Goal: Information Seeking & Learning: Learn about a topic

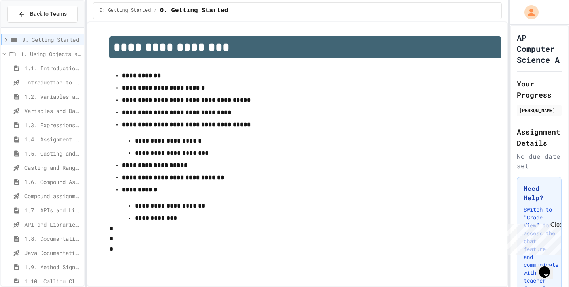
click at [6, 54] on icon at bounding box center [5, 54] width 4 height 2
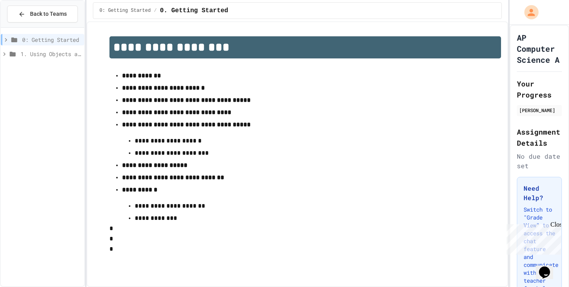
click at [6, 53] on icon at bounding box center [4, 54] width 7 height 7
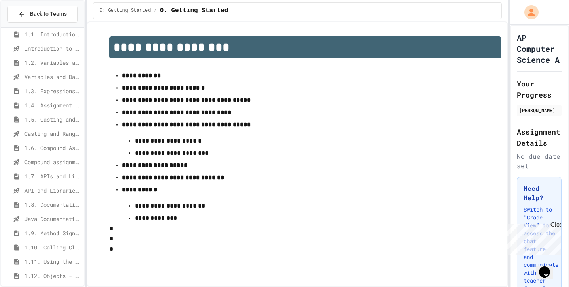
scroll to position [35, 0]
click at [50, 15] on span "Back to Teams" at bounding box center [48, 14] width 37 height 8
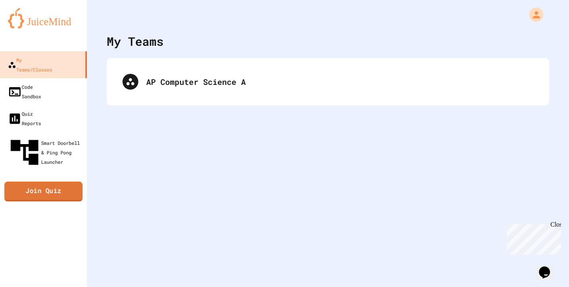
click at [51, 182] on link "Join Quiz" at bounding box center [43, 192] width 78 height 20
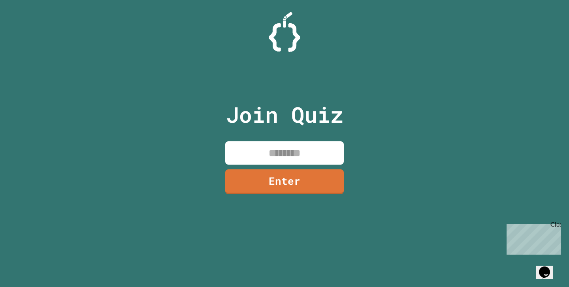
click at [263, 151] on input at bounding box center [284, 152] width 119 height 23
click at [303, 153] on input at bounding box center [284, 152] width 119 height 23
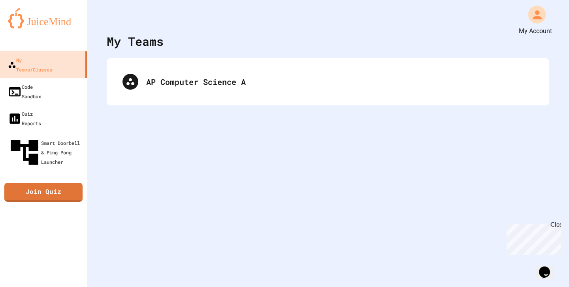
click at [537, 17] on icon "My Account" at bounding box center [537, 14] width 9 height 9
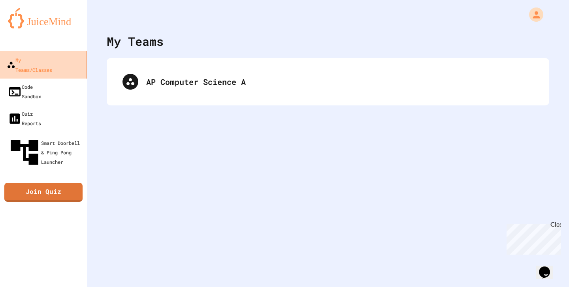
click at [52, 63] on div "My Teams/Classes" at bounding box center [29, 64] width 45 height 19
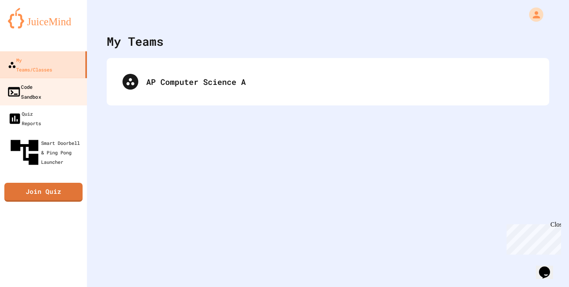
click at [68, 78] on link "Code Sandbox" at bounding box center [44, 92] width 90 height 28
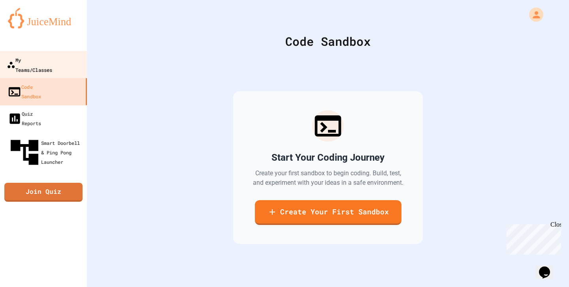
click at [42, 55] on div "My Teams/Classes" at bounding box center [29, 64] width 45 height 19
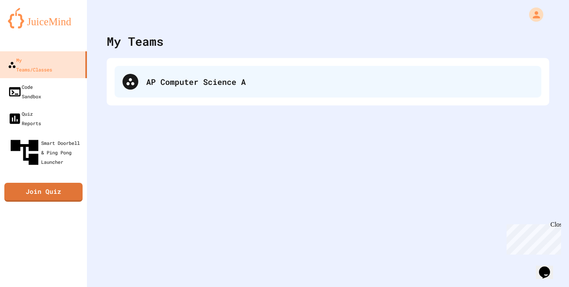
click at [208, 90] on div "AP Computer Science A" at bounding box center [328, 82] width 427 height 32
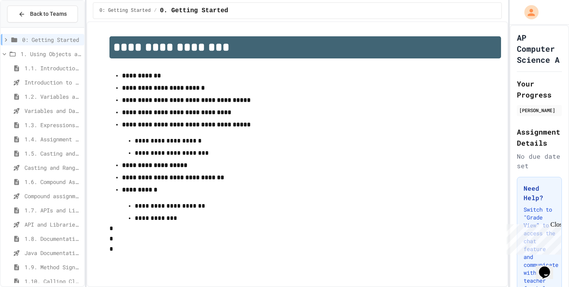
click at [58, 64] on span "1.1. Introduction to Algorithms, Programming, and Compilers" at bounding box center [52, 68] width 56 height 8
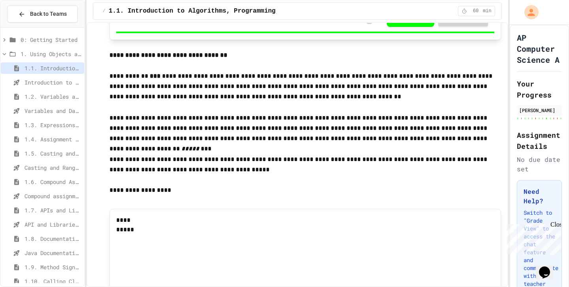
scroll to position [4725, 0]
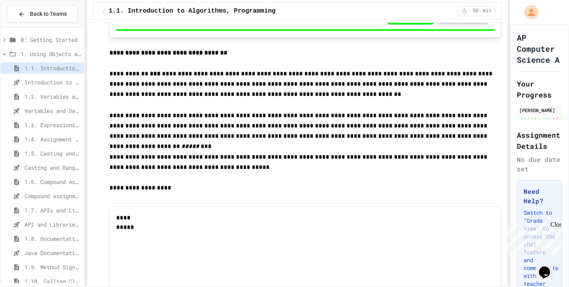
click at [64, 83] on span "Introduction to Algorithms, Programming, and Compilers" at bounding box center [52, 82] width 56 height 8
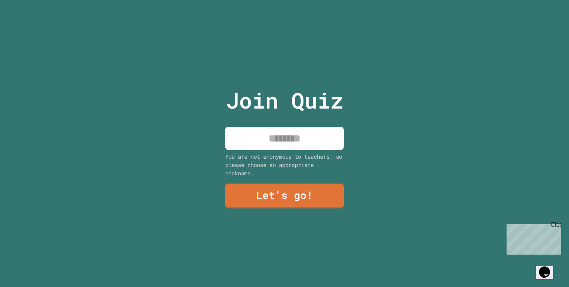
click at [313, 142] on input at bounding box center [284, 138] width 119 height 23
type input "****"
click at [291, 185] on link "Let's go!" at bounding box center [285, 196] width 120 height 26
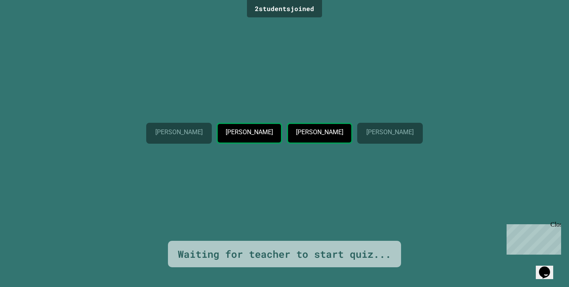
click at [245, 141] on div "[PERSON_NAME]" at bounding box center [249, 133] width 66 height 21
click at [299, 6] on div "2 student s joined" at bounding box center [284, 8] width 75 height 17
click at [146, 153] on div "Owen Price Ozan Bish Bennett Atkins Graham Sims" at bounding box center [284, 130] width 277 height 221
click at [559, 227] on div "Close" at bounding box center [555, 226] width 10 height 10
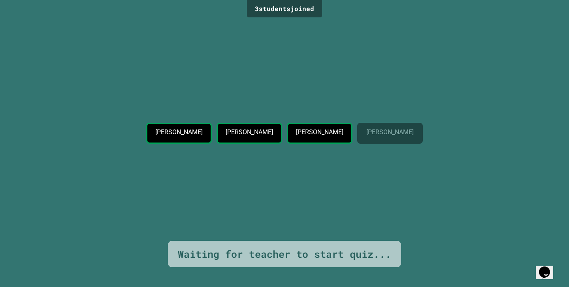
click at [338, 252] on div "Waiting for teacher to start quiz..." at bounding box center [284, 254] width 213 height 15
click at [350, 257] on div "Waiting for teacher to start quiz..." at bounding box center [284, 254] width 213 height 15
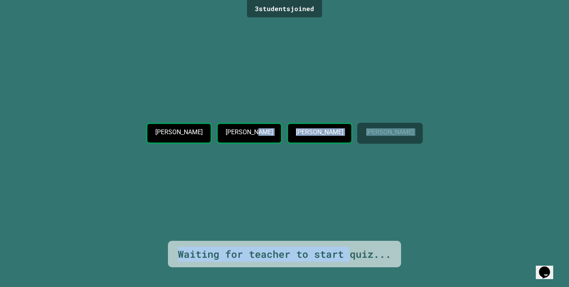
drag, startPoint x: 350, startPoint y: 257, endPoint x: 235, endPoint y: 231, distance: 117.3
click at [235, 231] on div "3 student s joined Owen Price Ozan Bish Bennett Atkins Graham Sims Waiting for …" at bounding box center [284, 143] width 569 height 287
click at [235, 231] on div "Owen Price Ozan Bish Bennett Atkins Graham Sims" at bounding box center [284, 130] width 277 height 221
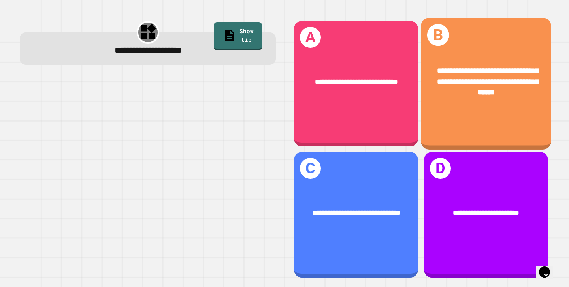
click at [482, 59] on div "**********" at bounding box center [486, 82] width 130 height 62
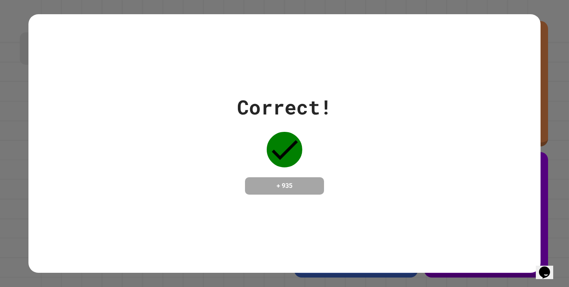
click at [298, 181] on h4 "+ 935" at bounding box center [284, 185] width 63 height 9
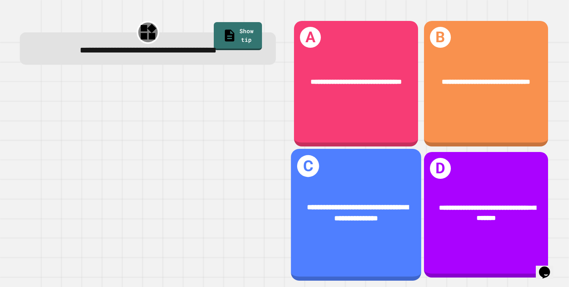
click at [384, 194] on div "**********" at bounding box center [356, 212] width 130 height 51
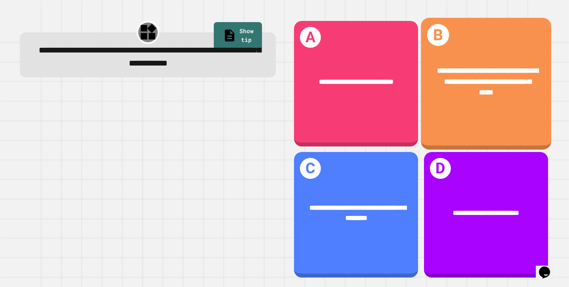
click at [487, 99] on div "**********" at bounding box center [486, 82] width 130 height 62
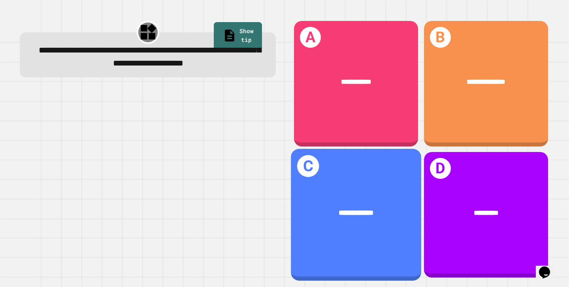
click at [401, 197] on div "**********" at bounding box center [356, 213] width 130 height 40
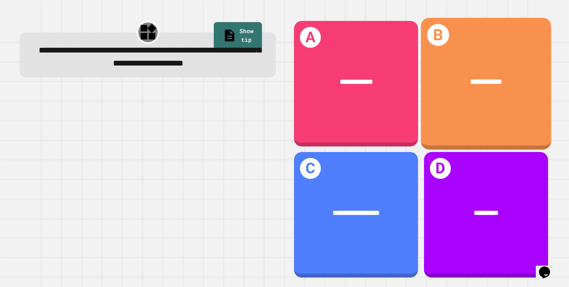
click at [478, 109] on div "**********" at bounding box center [486, 84] width 130 height 132
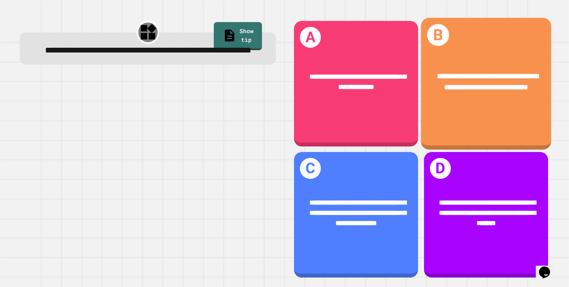
click at [504, 118] on div "**********" at bounding box center [486, 84] width 130 height 132
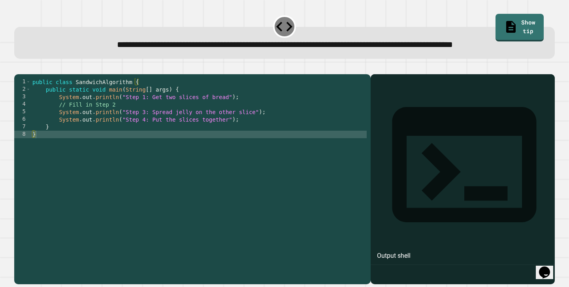
click at [435, 145] on div at bounding box center [462, 190] width 176 height 187
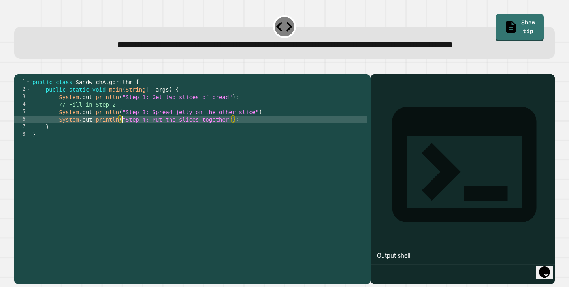
click at [123, 143] on div "public class SandwichAlgorithm { public static void main ( String [ ] args ) { …" at bounding box center [199, 172] width 336 height 188
click at [127, 139] on div "public class SandwichAlgorithm { public static void main ( String [ ] args ) { …" at bounding box center [199, 172] width 336 height 188
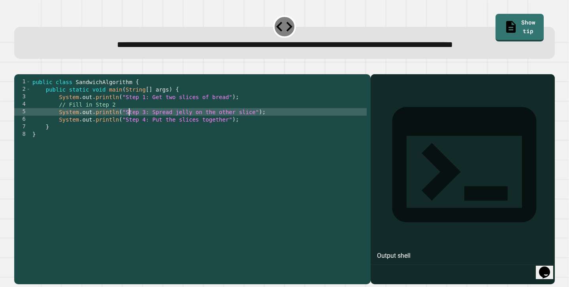
click at [128, 135] on div "public class SandwichAlgorithm { public static void main ( String [ ] args ) { …" at bounding box center [199, 172] width 336 height 188
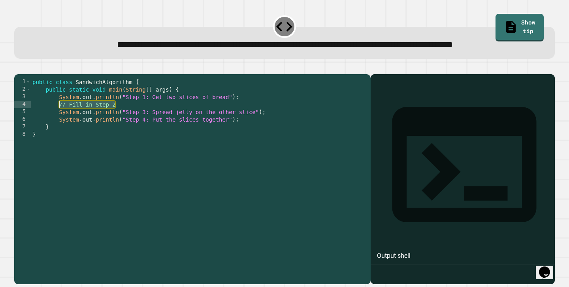
drag, startPoint x: 129, startPoint y: 131, endPoint x: 60, endPoint y: 131, distance: 68.3
click at [60, 131] on div "public class SandwichAlgorithm { public static void main ( String [ ] args ) { …" at bounding box center [199, 172] width 336 height 188
click at [282, 27] on icon at bounding box center [285, 27] width 20 height 20
click at [126, 130] on div "public class SandwichAlgorithm { public static void main ( String [ ] args ) { …" at bounding box center [199, 172] width 336 height 188
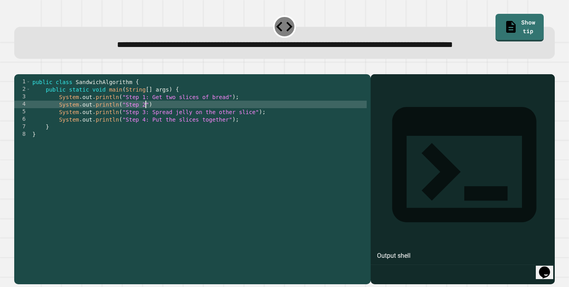
scroll to position [0, 8]
click at [18, 68] on icon "button" at bounding box center [18, 68] width 0 height 0
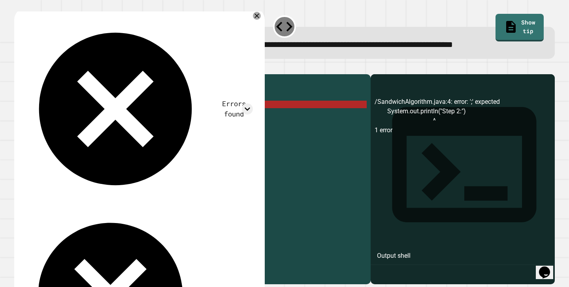
click at [163, 130] on div "public class SandwichAlgorithm { public static void main ( String [ ] args ) { …" at bounding box center [199, 172] width 336 height 188
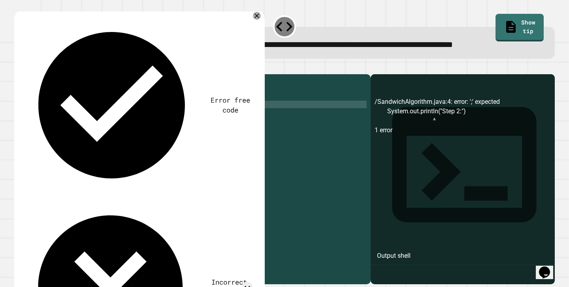
click at [18, 68] on icon "button" at bounding box center [18, 68] width 0 height 0
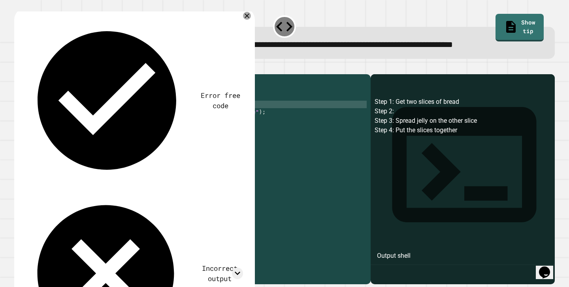
click at [147, 132] on div "public class SandwichAlgorithm { public static void main ( String [ ] args ) { …" at bounding box center [199, 172] width 336 height 188
type textarea "**********"
click at [18, 68] on button "button" at bounding box center [18, 68] width 0 height 0
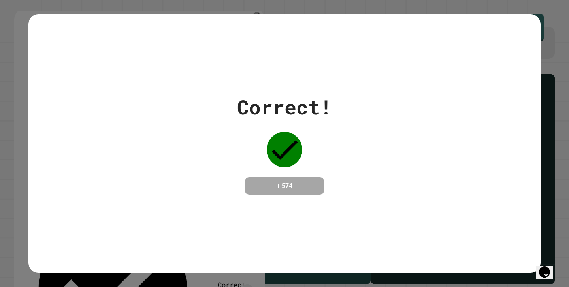
click at [141, 110] on div "Correct! + 574" at bounding box center [284, 143] width 512 height 102
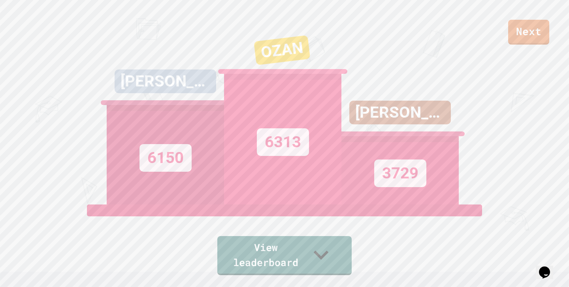
click at [558, 259] on div "Opens Chat This icon Opens the chat window." at bounding box center [548, 259] width 19 height 0
click at [551, 269] on div "Opens Chat This icon Opens the chat window." at bounding box center [544, 272] width 13 height 13
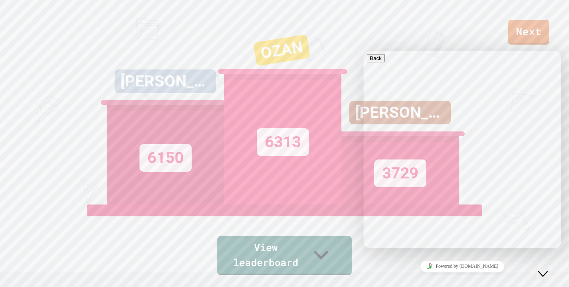
click at [548, 269] on div "Close Chat This icon closes the chat window." at bounding box center [542, 273] width 9 height 9
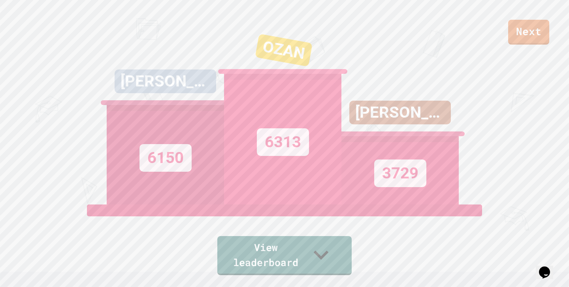
click at [551, 269] on div "Opens Chat This icon Opens the chat window." at bounding box center [544, 272] width 13 height 13
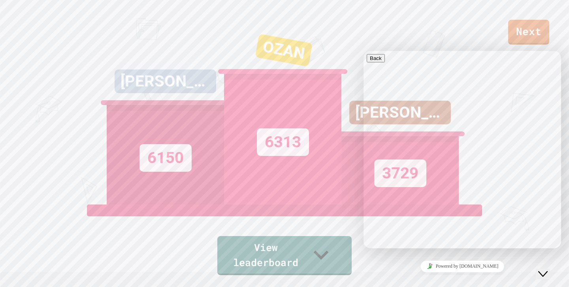
click at [489, 25] on div "Next" at bounding box center [284, 22] width 569 height 45
click at [521, 30] on link "Next" at bounding box center [528, 31] width 37 height 26
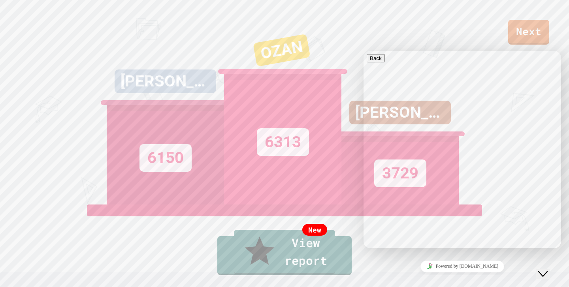
click at [542, 269] on button "Close Chat This icon closes the chat window." at bounding box center [543, 274] width 14 height 10
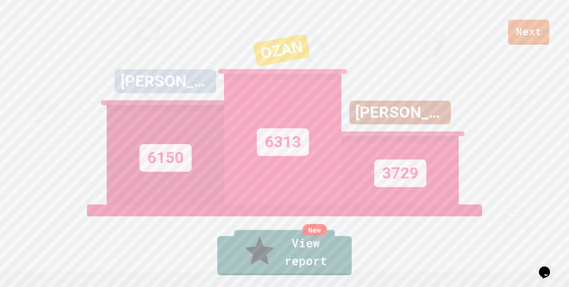
click at [273, 248] on link "New View report" at bounding box center [284, 252] width 101 height 45
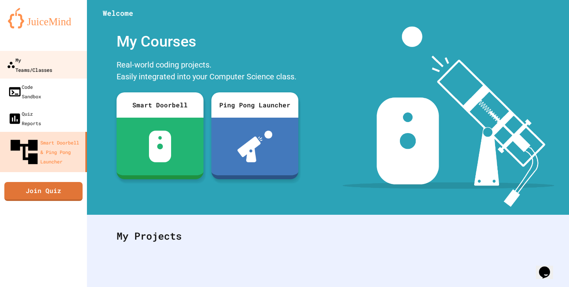
click at [47, 60] on div "My Teams/Classes" at bounding box center [29, 64] width 45 height 19
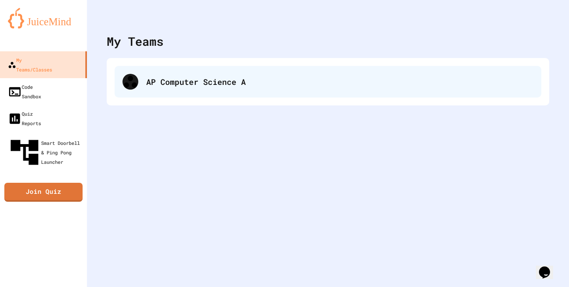
click at [160, 87] on div "AP Computer Science A" at bounding box center [339, 82] width 387 height 12
